Goal: Transaction & Acquisition: Purchase product/service

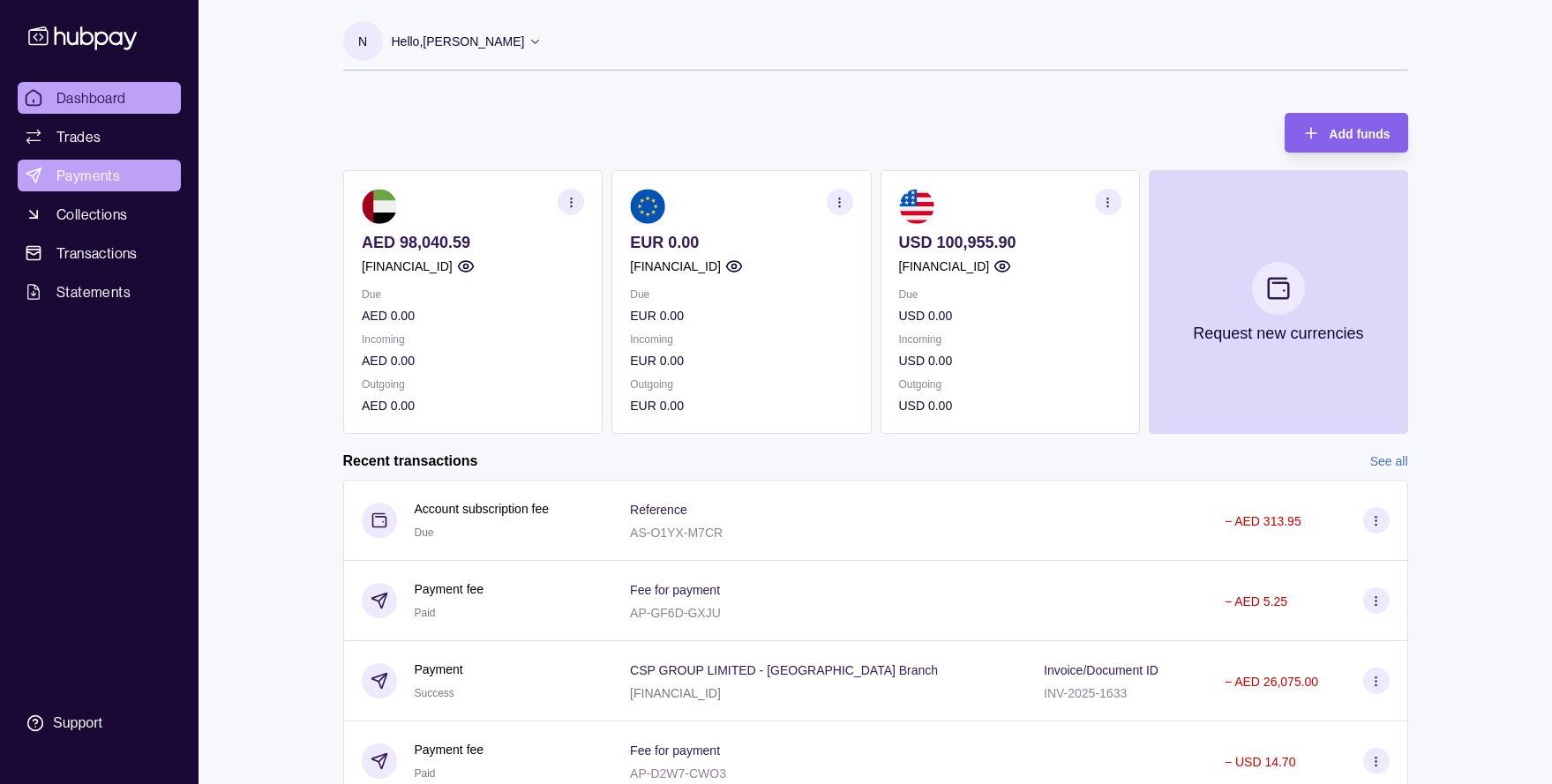
click at [85, 173] on span "Payments" at bounding box center [88, 176] width 64 height 22
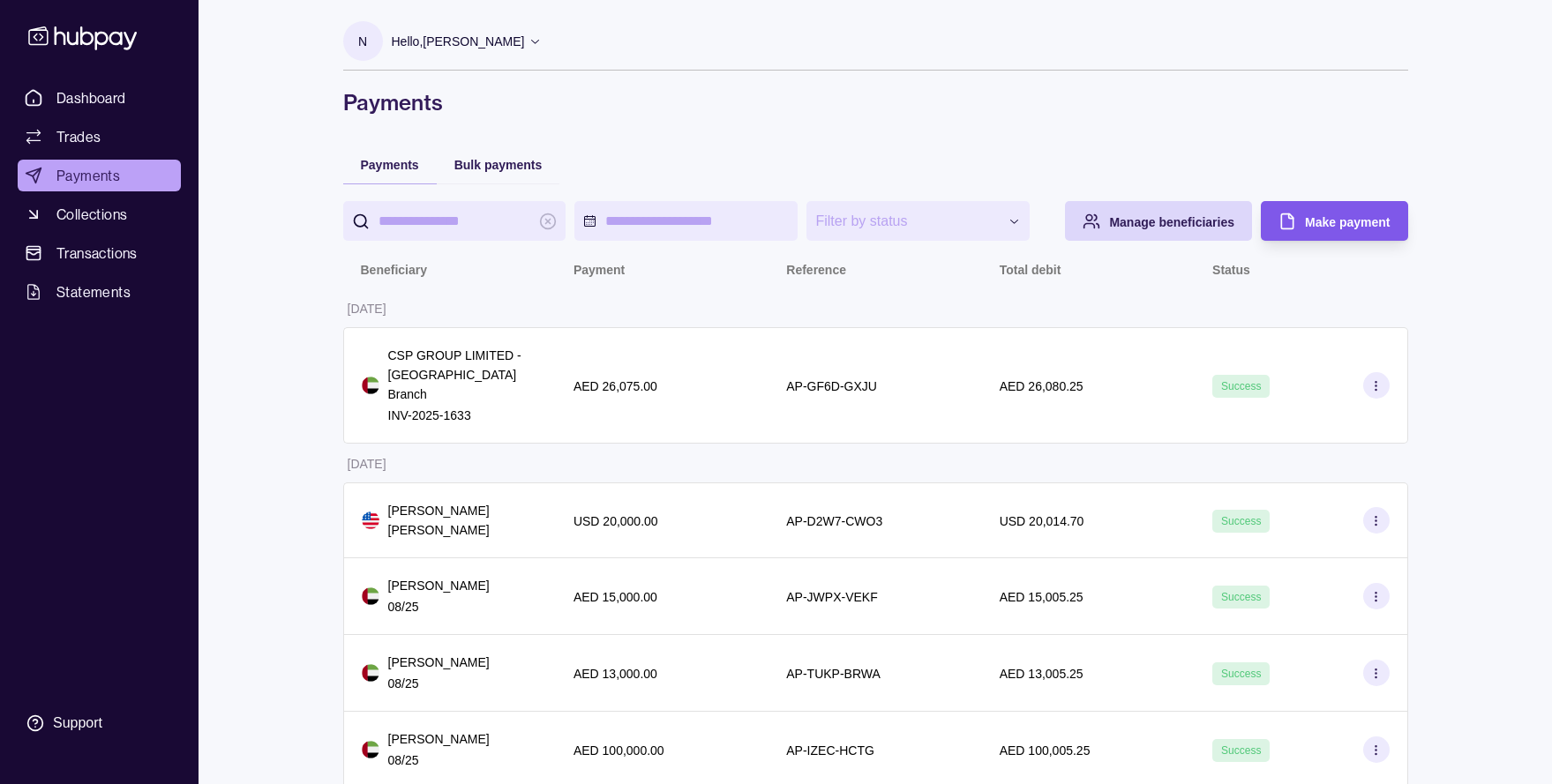
click at [1327, 221] on span "Make payment" at bounding box center [1347, 222] width 84 height 14
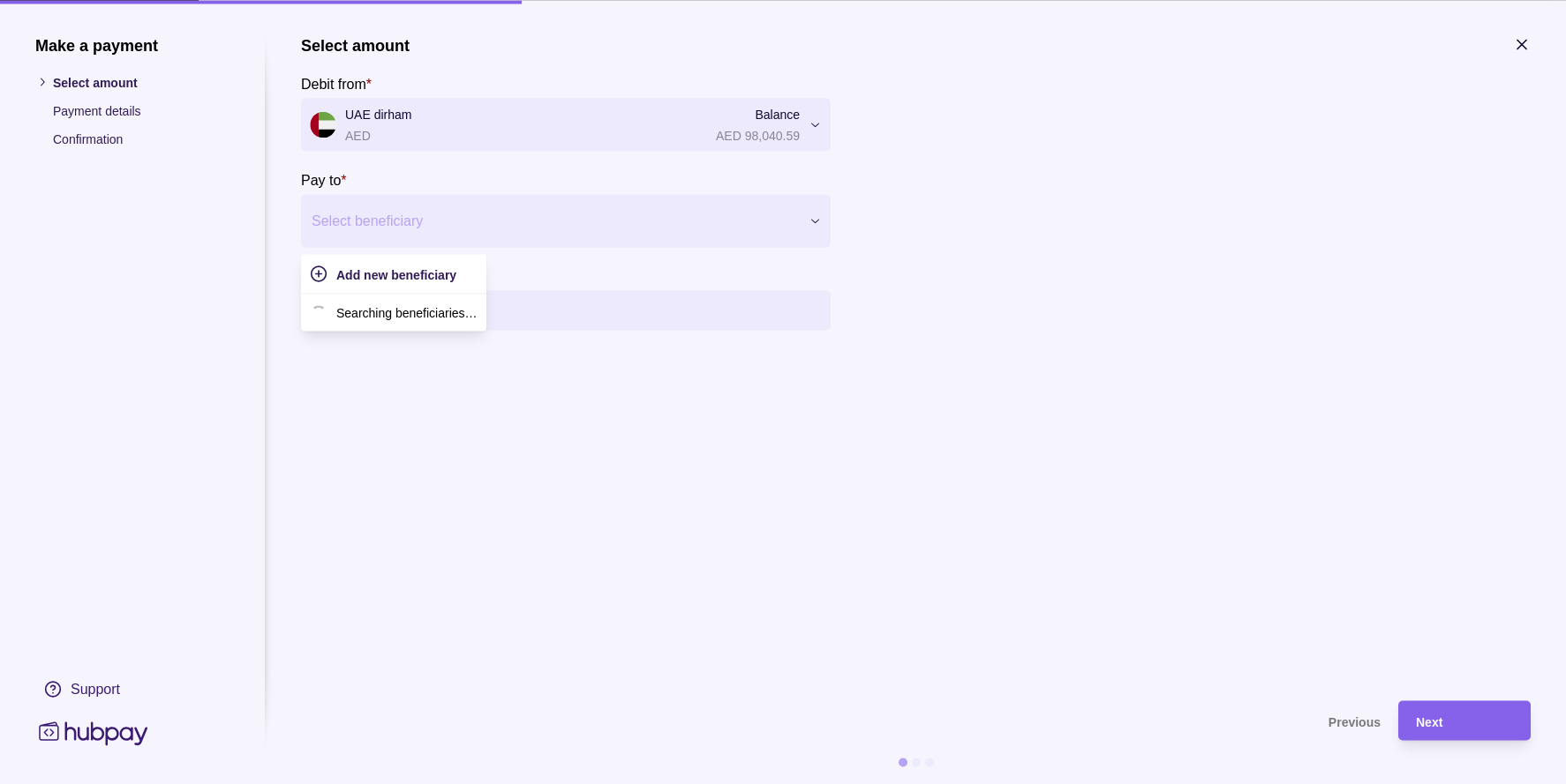
click at [433, 224] on div at bounding box center [555, 221] width 486 height 25
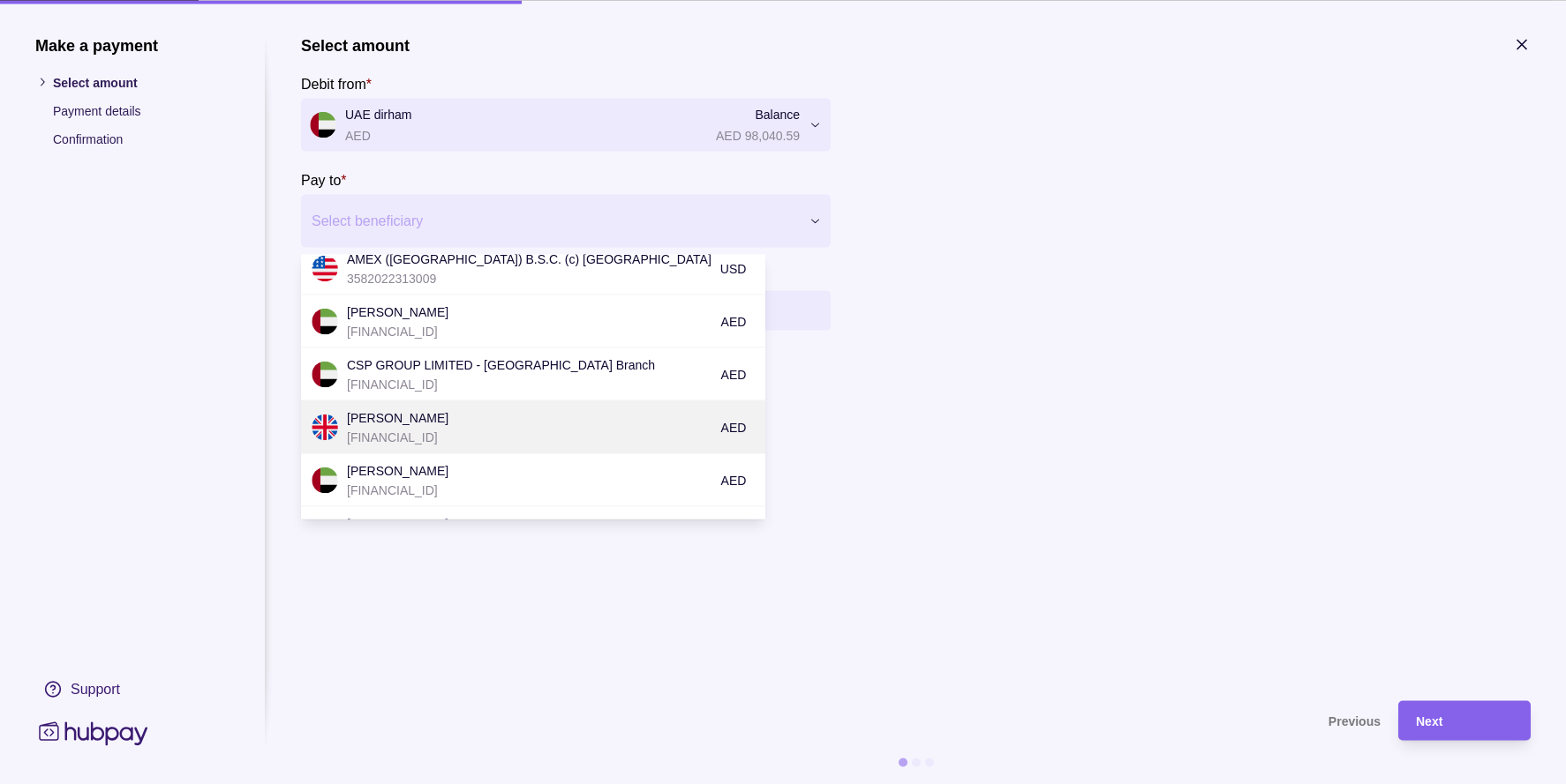
scroll to position [54, 0]
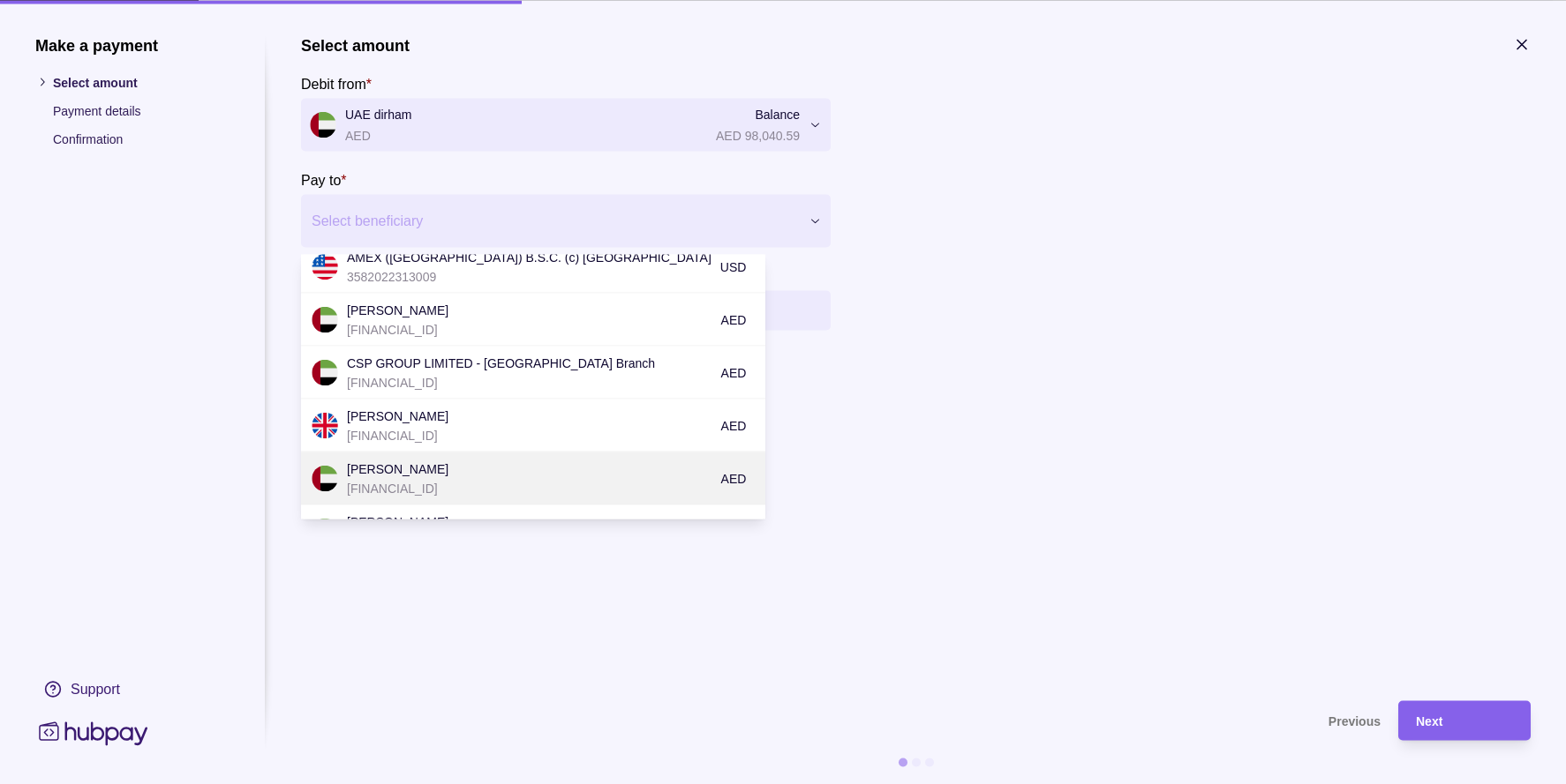
click at [520, 470] on p "[PERSON_NAME]" at bounding box center [529, 468] width 365 height 20
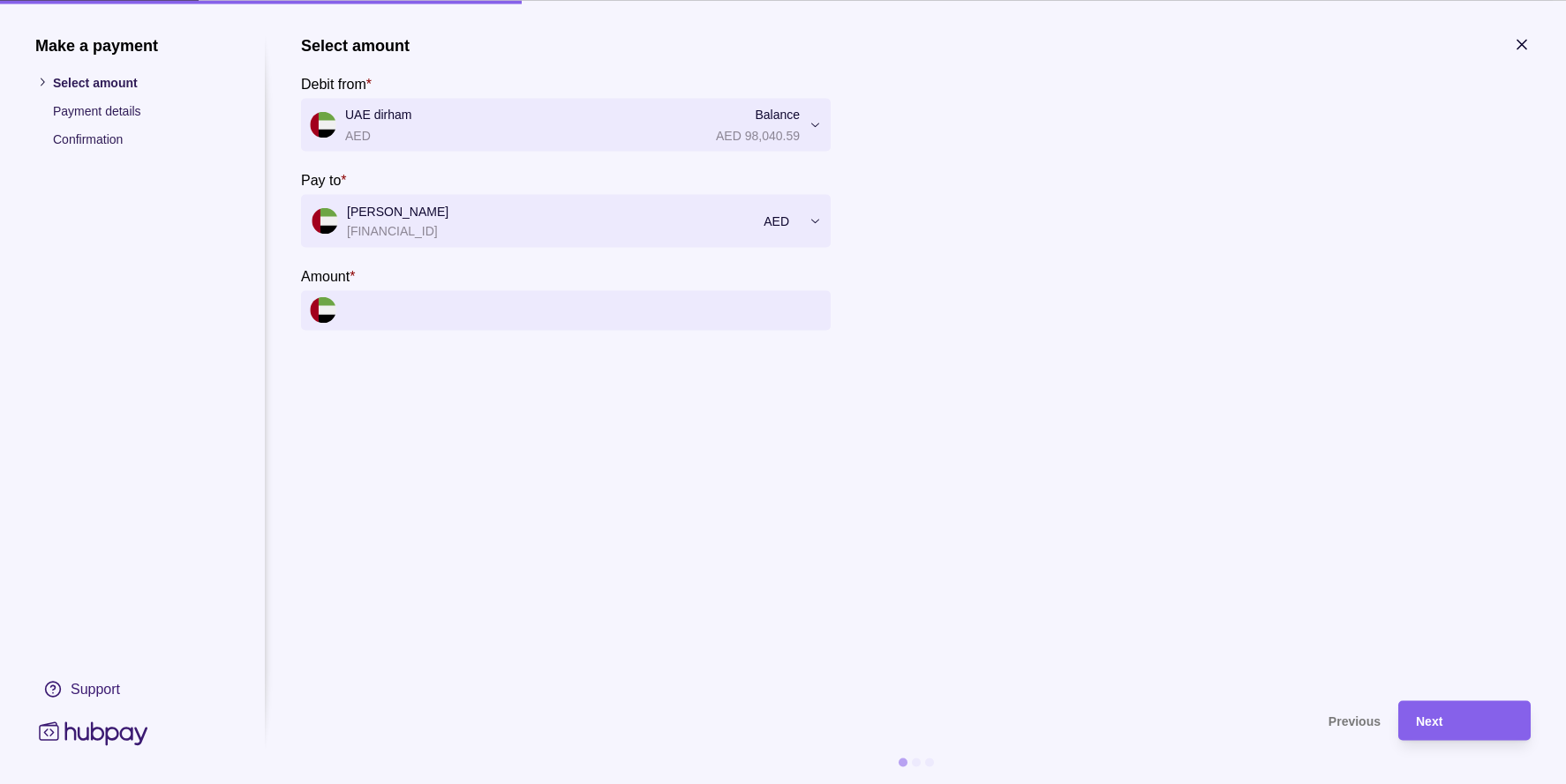
click at [554, 306] on input "Amount *" at bounding box center [583, 310] width 477 height 39
click at [555, 305] on input "Amount *" at bounding box center [583, 310] width 477 height 39
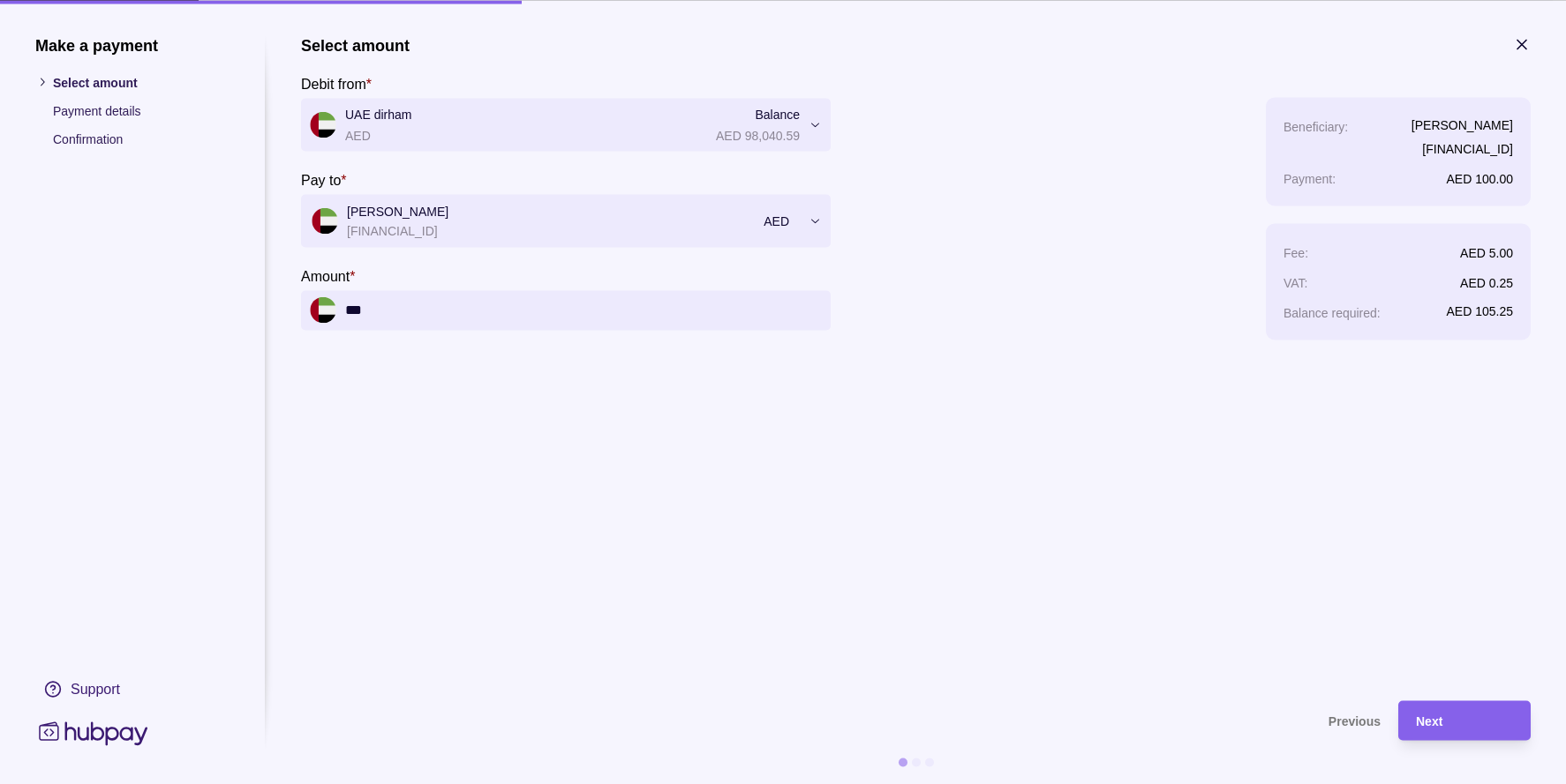
type input "***"
click at [639, 449] on section "**********" at bounding box center [915, 359] width 1229 height 648
click at [1446, 726] on div "Next" at bounding box center [1464, 721] width 97 height 22
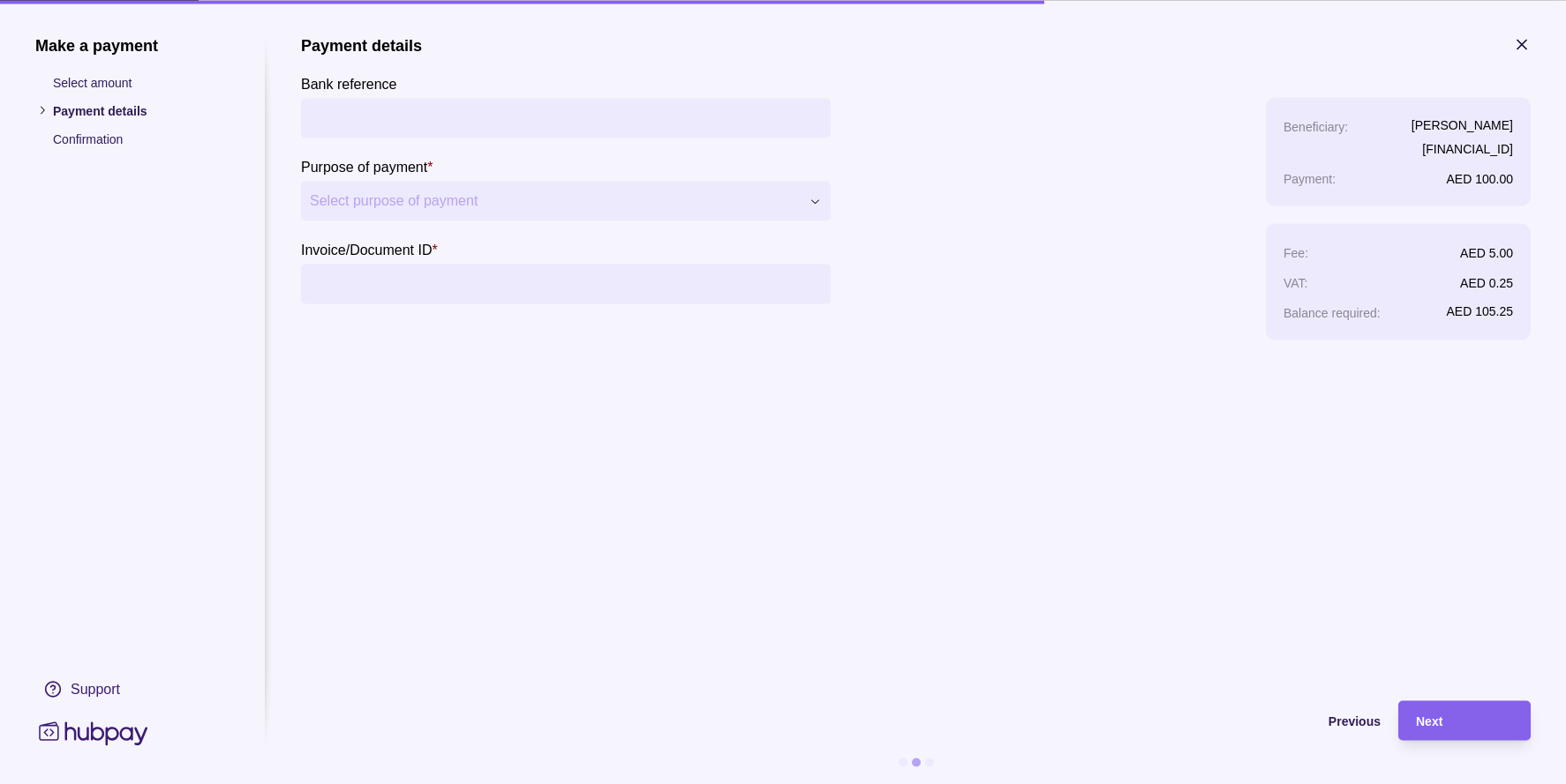
click at [445, 110] on input "Bank reference" at bounding box center [565, 118] width 512 height 39
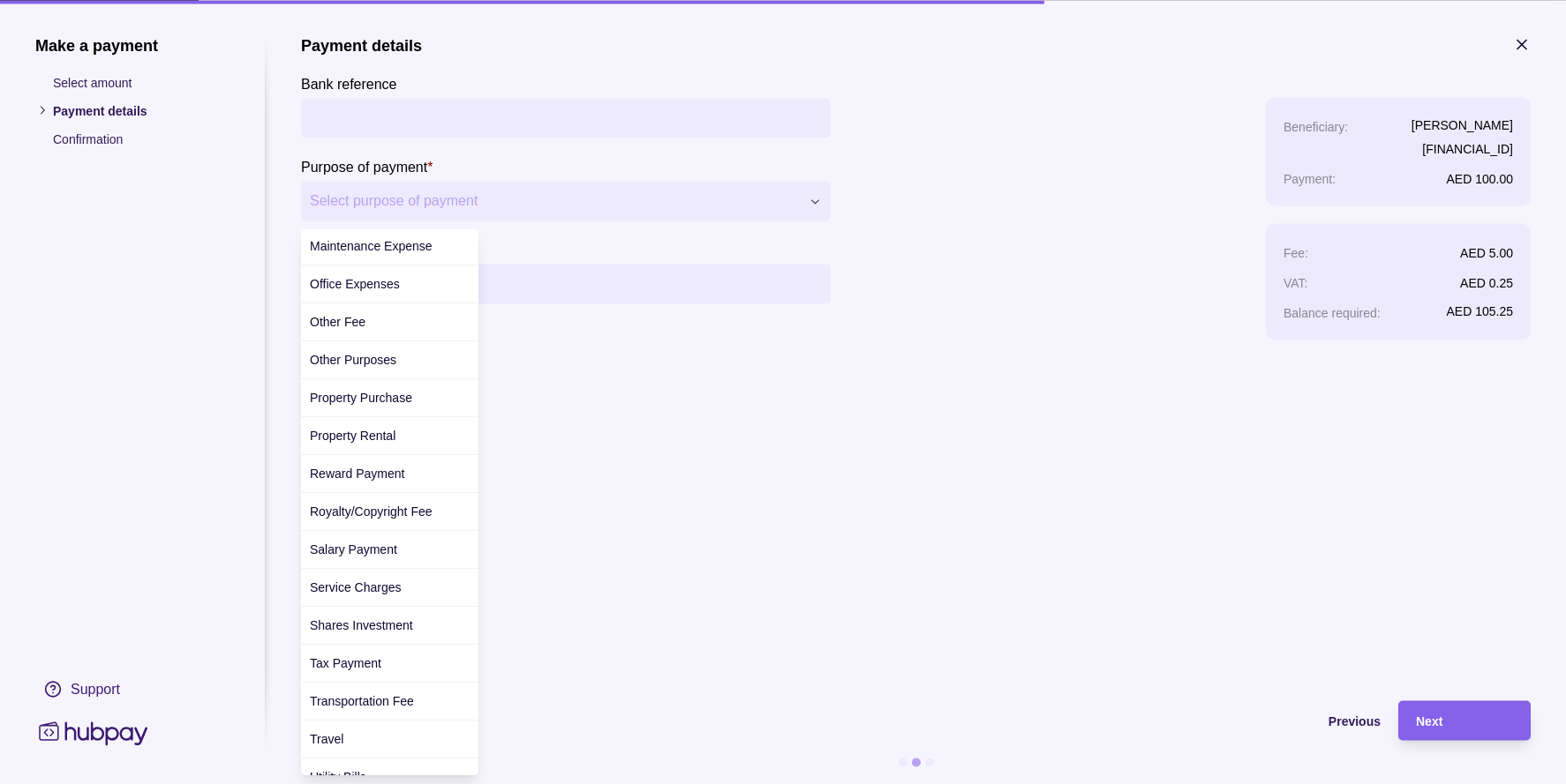
scroll to position [516, 0]
